Goal: Transaction & Acquisition: Download file/media

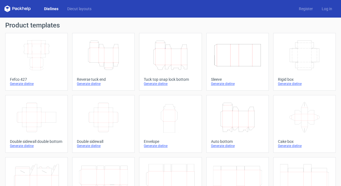
click at [94, 85] on div "Generate dieline" at bounding box center [103, 84] width 53 height 4
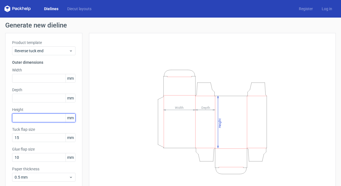
click at [50, 116] on input "text" at bounding box center [43, 118] width 63 height 9
type input "317"
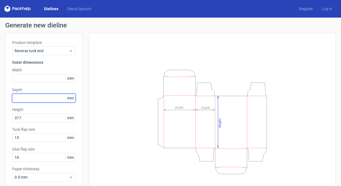
click at [42, 100] on input "text" at bounding box center [43, 98] width 63 height 9
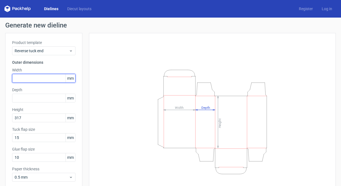
click at [39, 79] on input "text" at bounding box center [43, 78] width 63 height 9
type input "363"
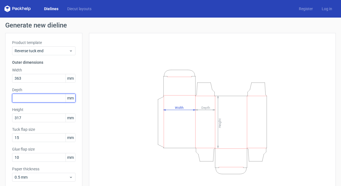
click at [21, 101] on input "text" at bounding box center [43, 98] width 63 height 9
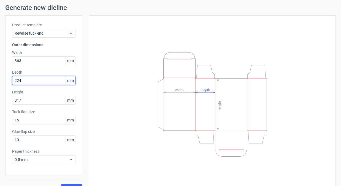
scroll to position [29, 0]
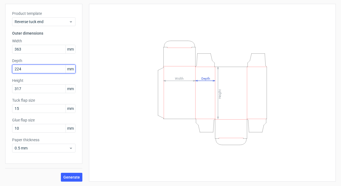
type input "224"
click at [70, 176] on span "Generate" at bounding box center [71, 178] width 17 height 4
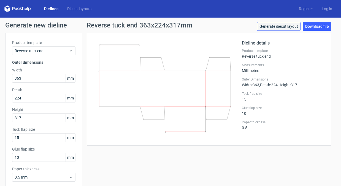
click at [280, 29] on link "Generate diecut layout" at bounding box center [279, 26] width 44 height 9
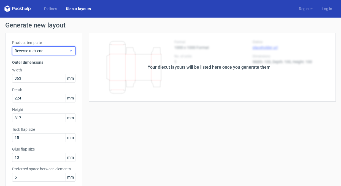
click at [73, 49] on div "Reverse tuck end" at bounding box center [43, 51] width 63 height 9
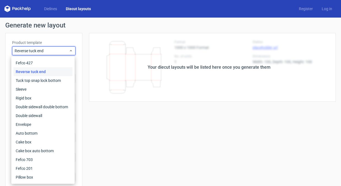
click at [90, 46] on div "Your diecut layouts will be listed here once you generate them" at bounding box center [208, 67] width 253 height 69
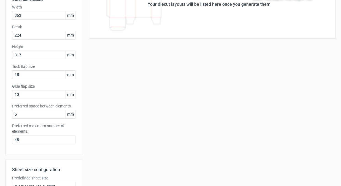
scroll to position [150, 0]
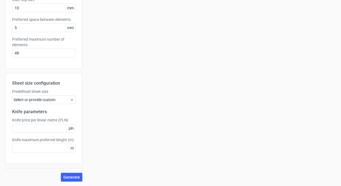
click at [75, 182] on div "Generate new layout Product template Reverse tuck end Outer dimensions Width 36…" at bounding box center [170, 27] width 341 height 319
click at [75, 178] on span "Generate" at bounding box center [71, 178] width 17 height 4
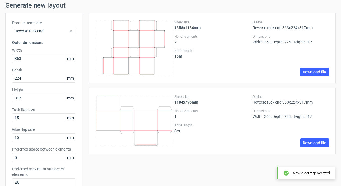
scroll to position [21, 0]
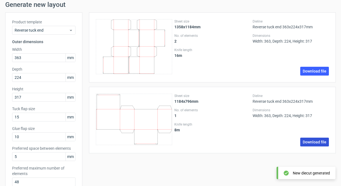
click at [314, 142] on link "Download file" at bounding box center [314, 142] width 29 height 9
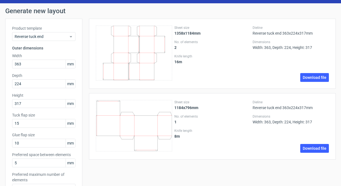
scroll to position [16, 0]
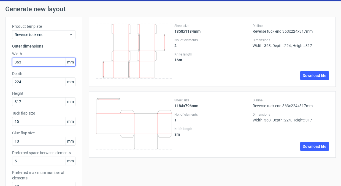
click at [39, 62] on input "363" at bounding box center [43, 62] width 63 height 9
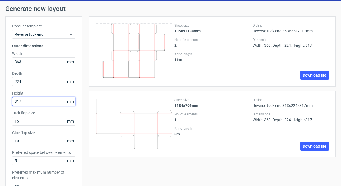
click at [26, 101] on input "317" at bounding box center [43, 101] width 63 height 9
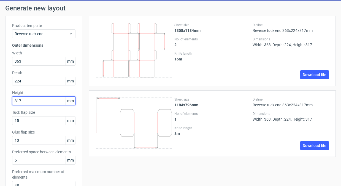
click at [26, 101] on input "317" at bounding box center [43, 101] width 63 height 9
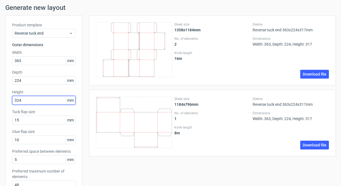
type input "324"
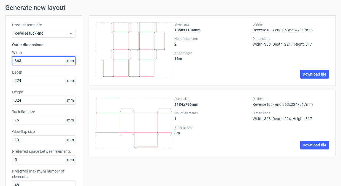
click at [37, 63] on input "363" at bounding box center [43, 60] width 63 height 9
type input "314"
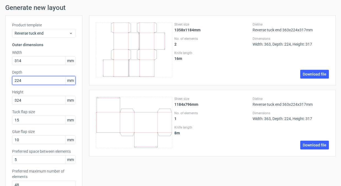
click at [31, 81] on input "224" at bounding box center [43, 80] width 63 height 9
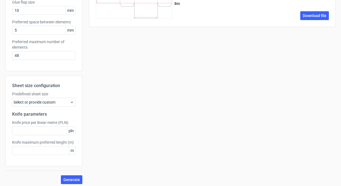
scroll to position [150, 0]
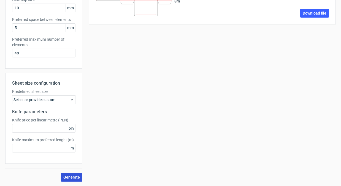
type input "229"
click at [71, 181] on button "Generate" at bounding box center [71, 177] width 21 height 9
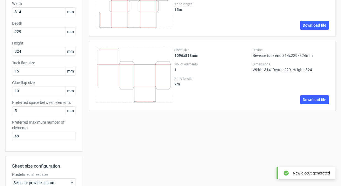
scroll to position [76, 0]
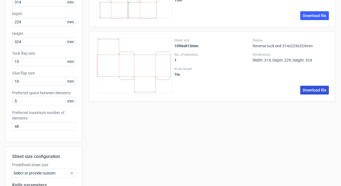
click at [314, 87] on link "Download file" at bounding box center [314, 90] width 29 height 9
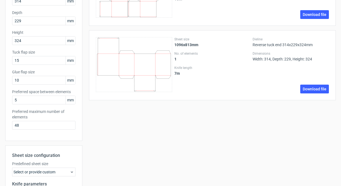
scroll to position [79, 0]
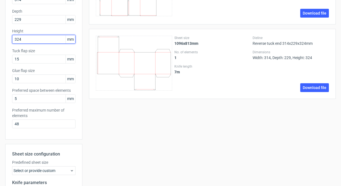
click at [31, 42] on input "324" at bounding box center [43, 39] width 63 height 9
type input "305"
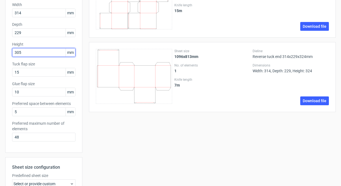
scroll to position [61, 0]
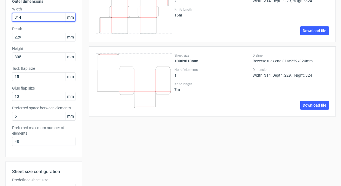
click at [38, 17] on input "314" at bounding box center [43, 17] width 63 height 9
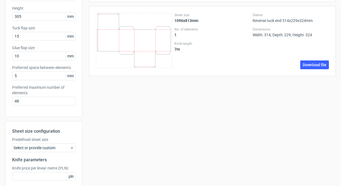
scroll to position [150, 0]
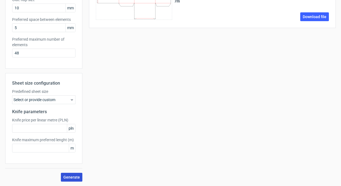
click at [68, 177] on span "Generate" at bounding box center [71, 178] width 17 height 4
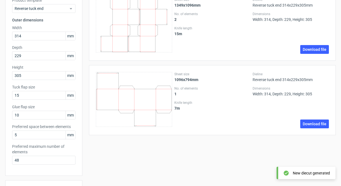
scroll to position [45, 0]
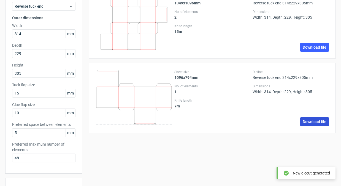
click at [304, 123] on link "Download file" at bounding box center [314, 122] width 29 height 9
